Goal: Task Accomplishment & Management: Manage account settings

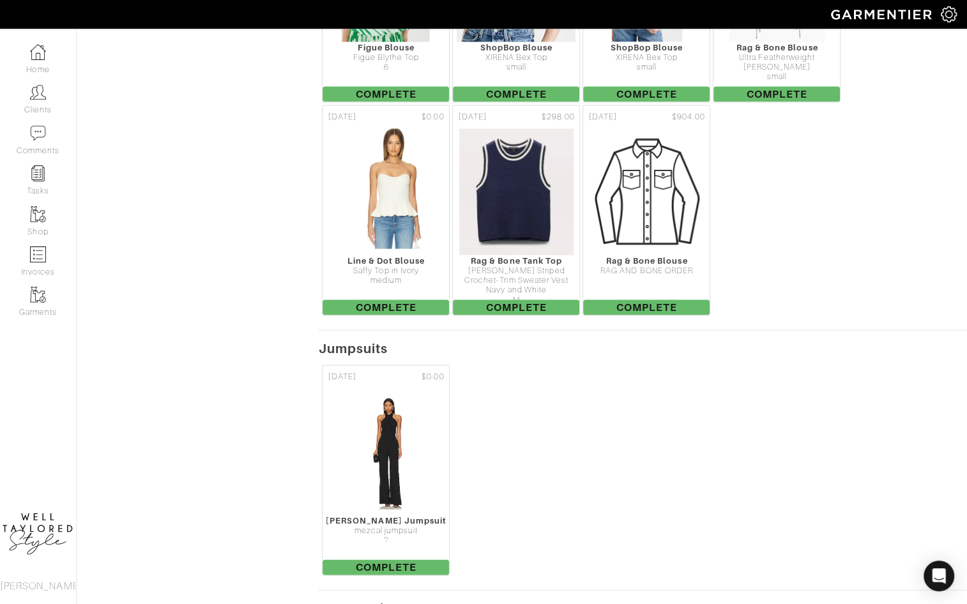
scroll to position [1987, 0]
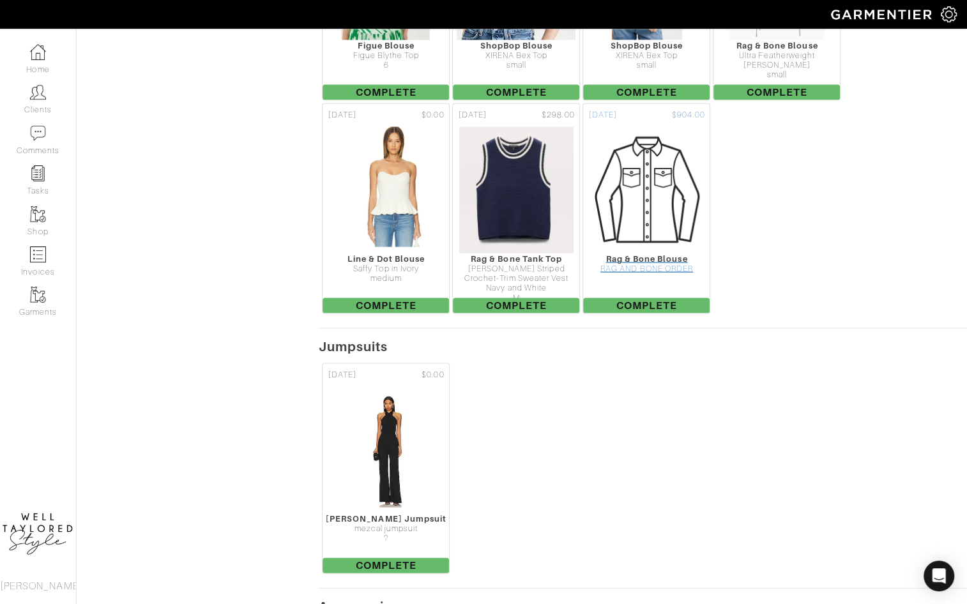
click at [643, 134] on img at bounding box center [646, 190] width 128 height 128
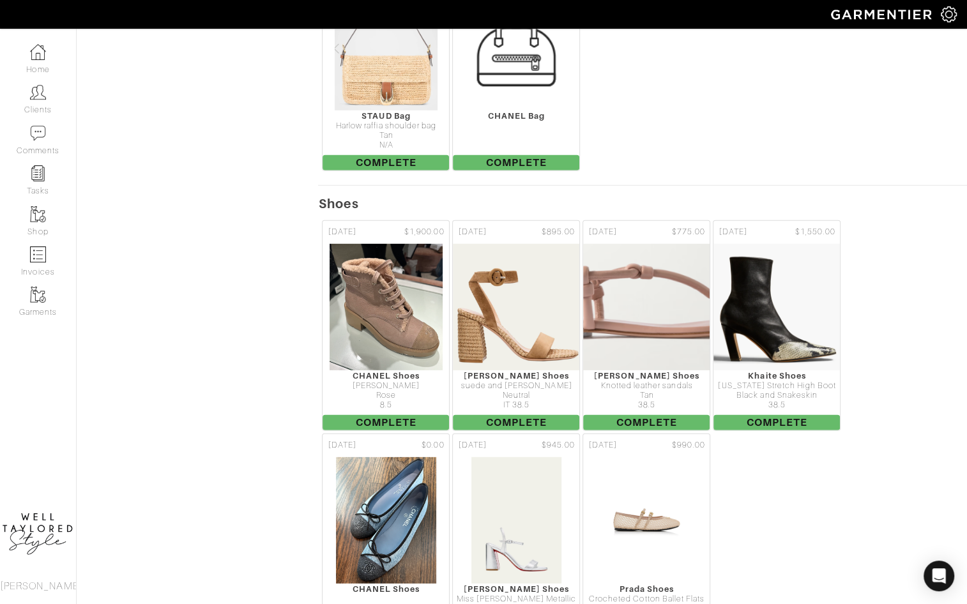
scroll to position [3179, 0]
